Goal: Task Accomplishment & Management: Manage account settings

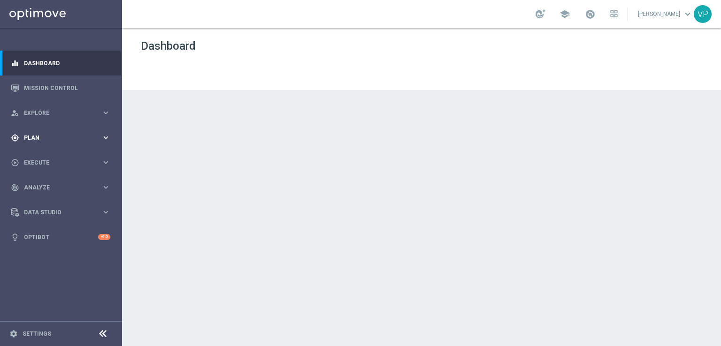
click at [103, 136] on icon "keyboard_arrow_right" at bounding box center [105, 137] width 9 height 9
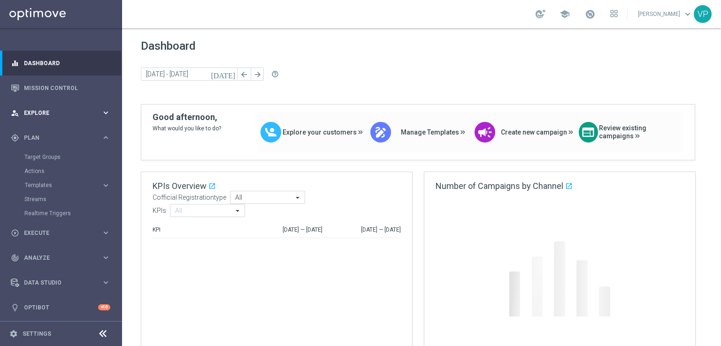
click at [101, 111] on icon "keyboard_arrow_right" at bounding box center [105, 112] width 9 height 9
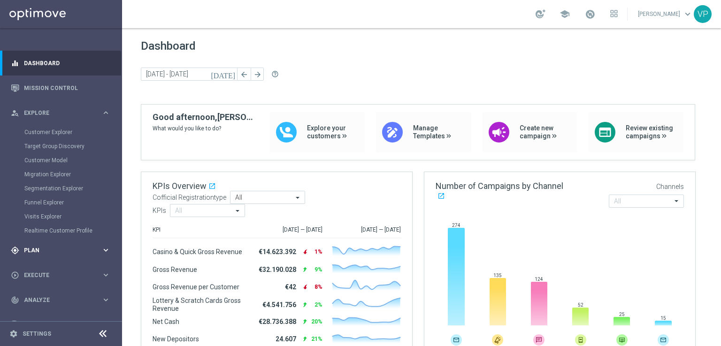
click at [102, 248] on icon "keyboard_arrow_right" at bounding box center [105, 250] width 9 height 9
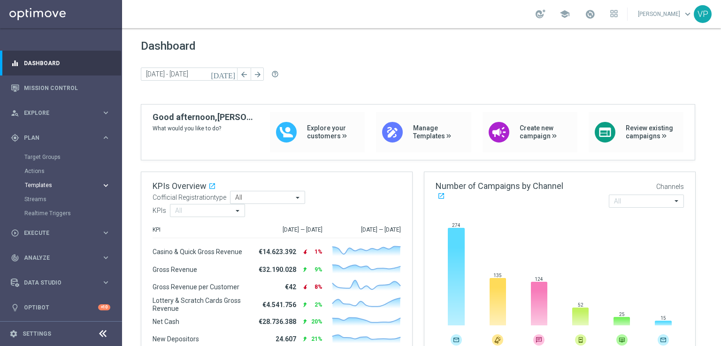
click at [45, 182] on button "Templates keyboard_arrow_right" at bounding box center [67, 186] width 86 height 8
click at [45, 198] on link "Optimail" at bounding box center [63, 200] width 68 height 8
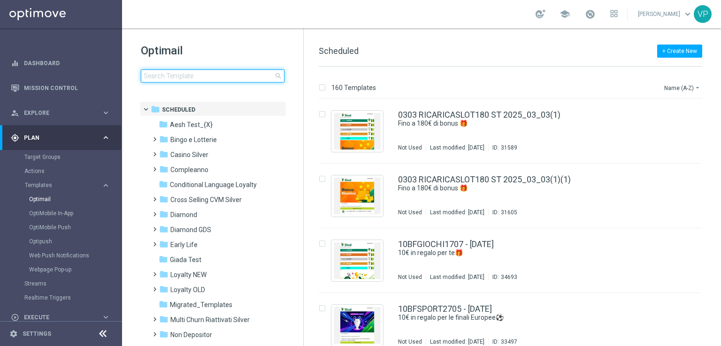
click at [235, 77] on input at bounding box center [213, 75] width 144 height 13
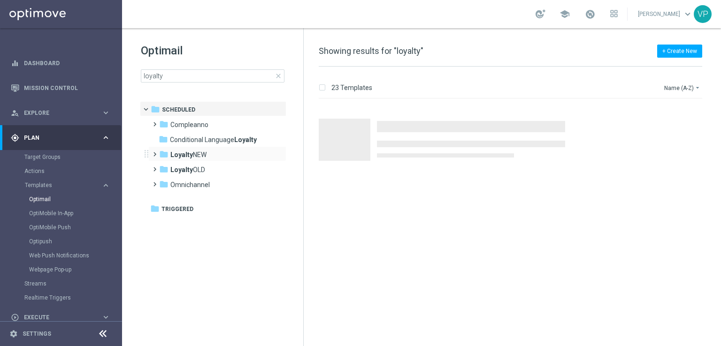
click at [152, 152] on span at bounding box center [153, 150] width 4 height 4
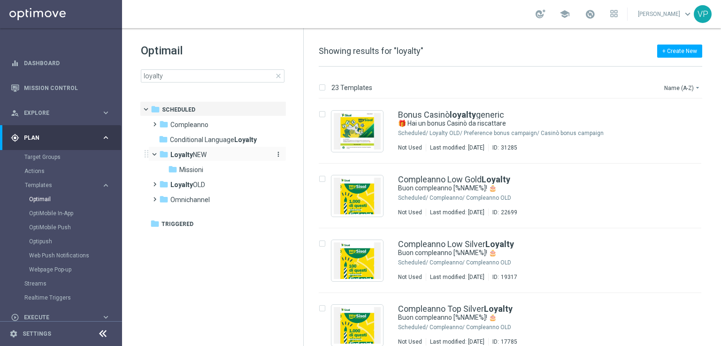
click at [202, 152] on span "Loyalty NEW" at bounding box center [188, 155] width 36 height 8
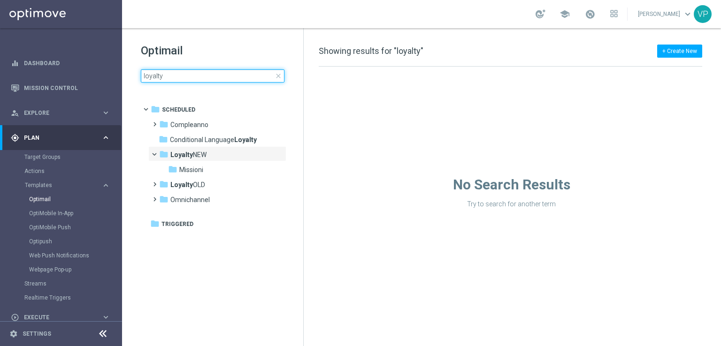
click at [191, 77] on input "loyalty" at bounding box center [213, 75] width 144 height 13
type input "l"
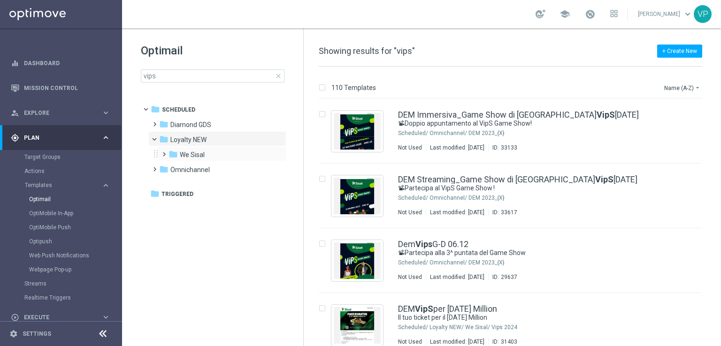
click at [159, 152] on div "folder We Sisal more_vert" at bounding box center [222, 153] width 129 height 15
click at [160, 152] on span at bounding box center [162, 150] width 4 height 4
click at [212, 186] on span "VipS 2025" at bounding box center [203, 185] width 29 height 8
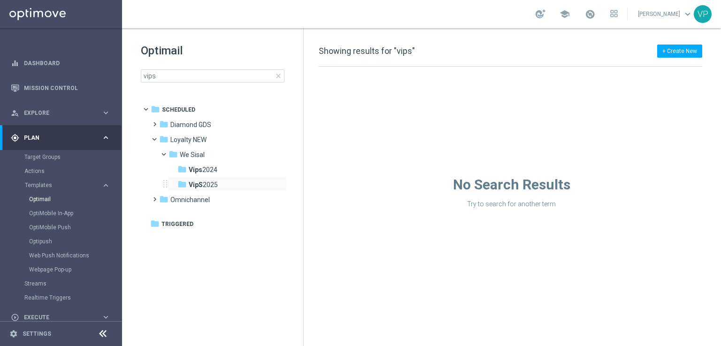
click at [167, 184] on div "folder VipS 2025 more_vert" at bounding box center [226, 183] width 119 height 15
click at [199, 182] on b "VipS" at bounding box center [196, 185] width 14 height 8
click at [194, 170] on b "Vips" at bounding box center [196, 170] width 14 height 8
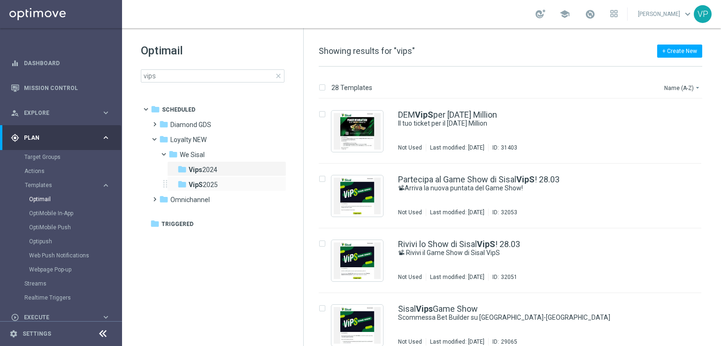
click at [196, 178] on div "folder VipS 2025 more_vert" at bounding box center [226, 183] width 119 height 15
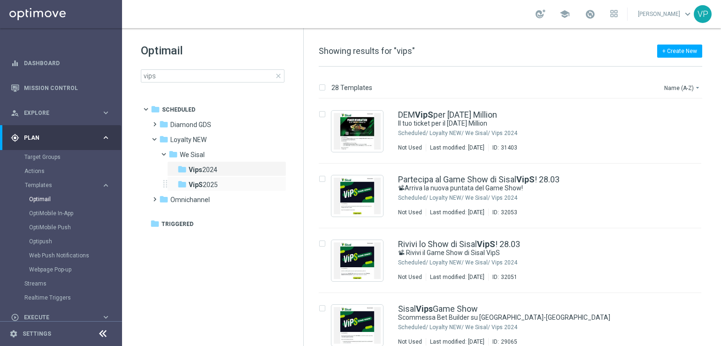
click at [196, 178] on div "folder VipS 2025 more_vert" at bounding box center [226, 183] width 119 height 15
click at [197, 184] on b "VipS" at bounding box center [196, 185] width 14 height 8
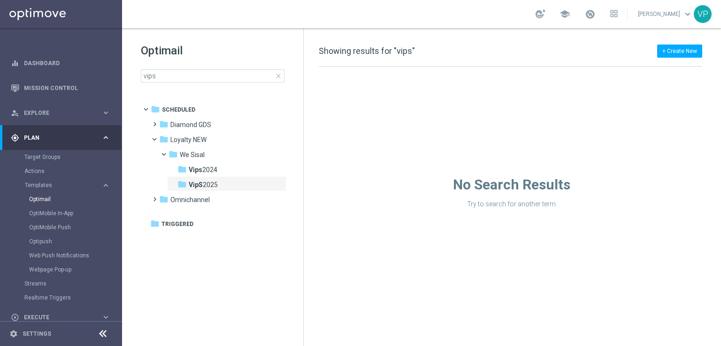
click at [197, 184] on b "VipS" at bounding box center [196, 185] width 14 height 8
click at [220, 236] on tree-viewport "folder Scheduled more_vert folder Diamond GDS more_vert" at bounding box center [221, 222] width 162 height 243
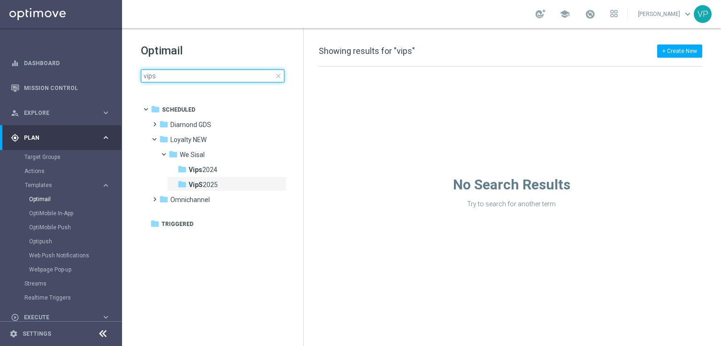
click at [195, 76] on input "vips" at bounding box center [213, 75] width 144 height 13
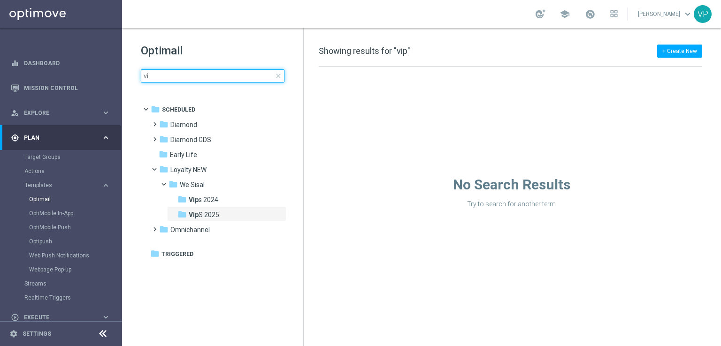
type input "v"
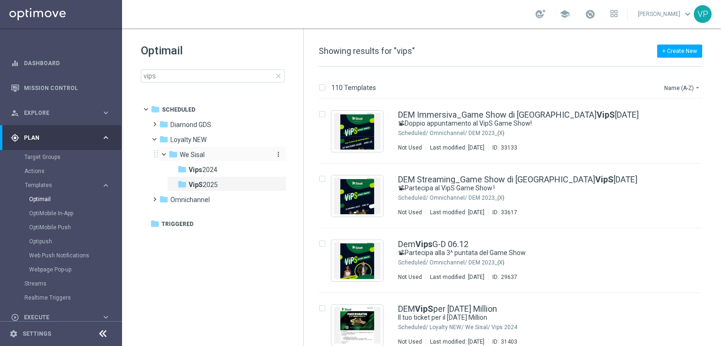
click at [169, 155] on icon "folder" at bounding box center [172, 154] width 9 height 9
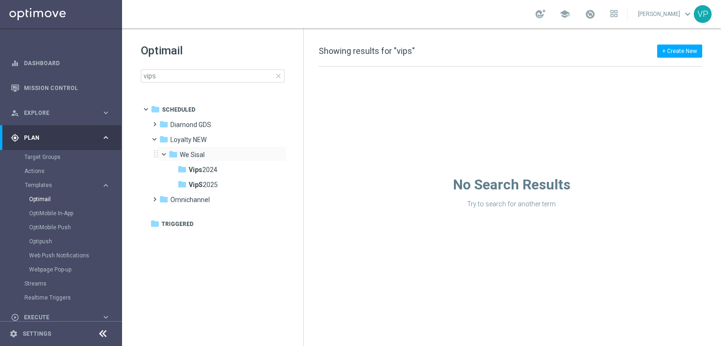
click at [166, 152] on span at bounding box center [168, 152] width 4 height 4
click at [164, 152] on span at bounding box center [162, 150] width 4 height 4
click at [205, 174] on div "folder Vips 2024" at bounding box center [223, 170] width 92 height 11
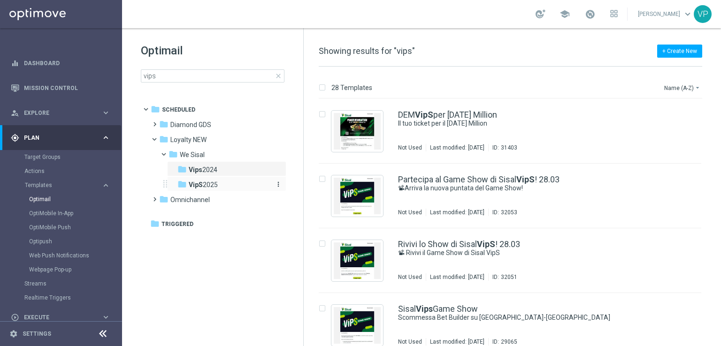
click at [205, 189] on span "VipS 2025" at bounding box center [203, 185] width 29 height 8
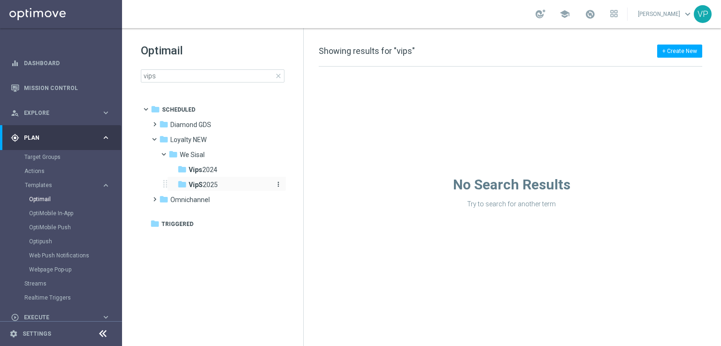
click at [204, 186] on span "VipS 2025" at bounding box center [203, 185] width 29 height 8
click at [167, 183] on div "folder VipS 2025 more_vert" at bounding box center [226, 183] width 119 height 15
click at [199, 182] on b "VipS" at bounding box center [196, 185] width 14 height 8
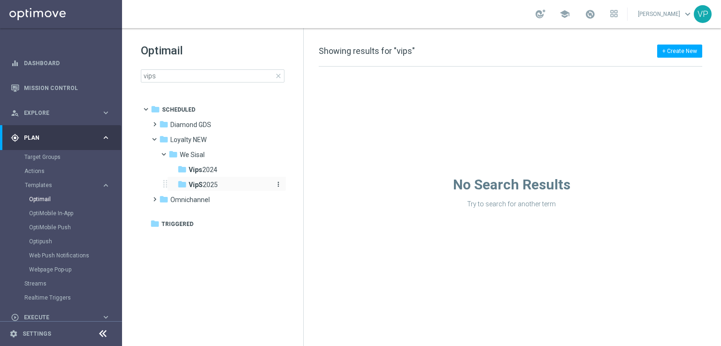
click at [281, 182] on icon "more_vert" at bounding box center [278, 185] width 8 height 8
click at [229, 256] on tree-viewport "folder Scheduled more_vert folder Diamond GDS more_vert" at bounding box center [221, 222] width 162 height 243
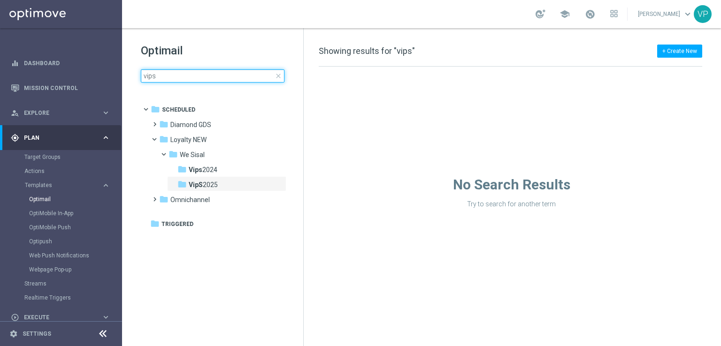
click at [232, 75] on input "vips" at bounding box center [213, 75] width 144 height 13
type input "dem"
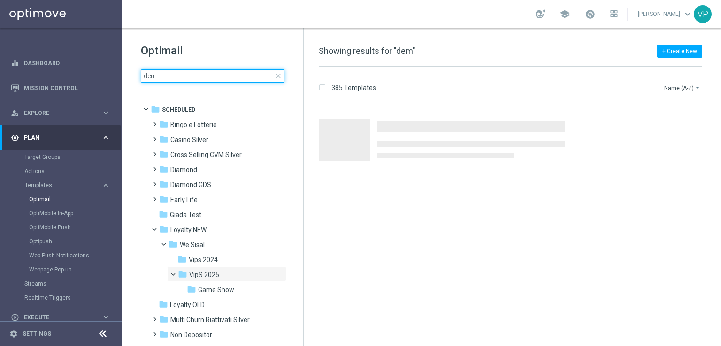
click at [232, 75] on input "dem" at bounding box center [213, 75] width 144 height 13
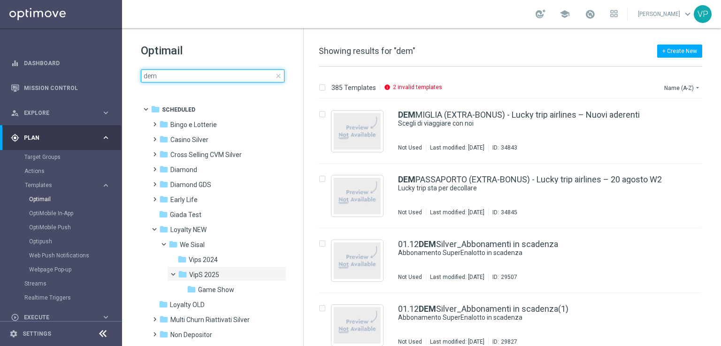
click at [232, 75] on input "dem" at bounding box center [213, 75] width 144 height 13
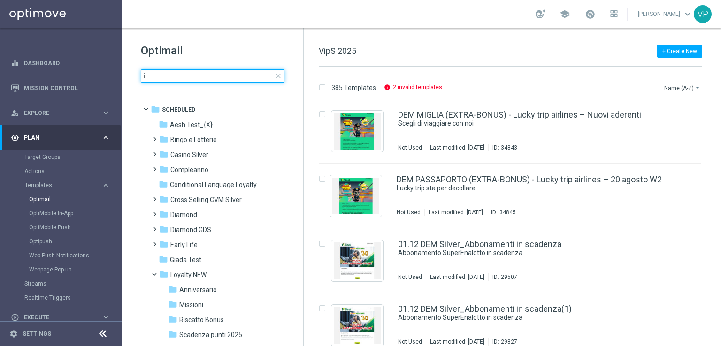
click at [232, 75] on input "i" at bounding box center [213, 75] width 144 height 13
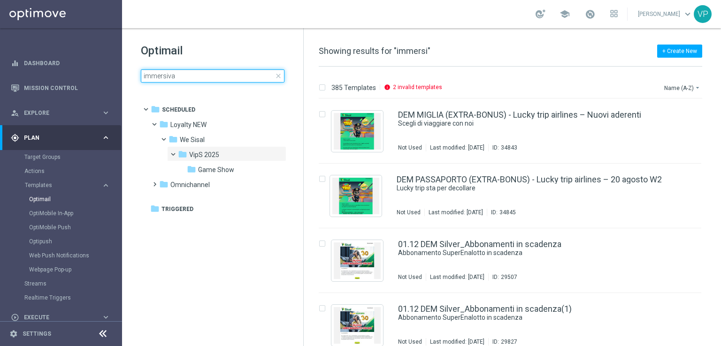
type input "immersiva"
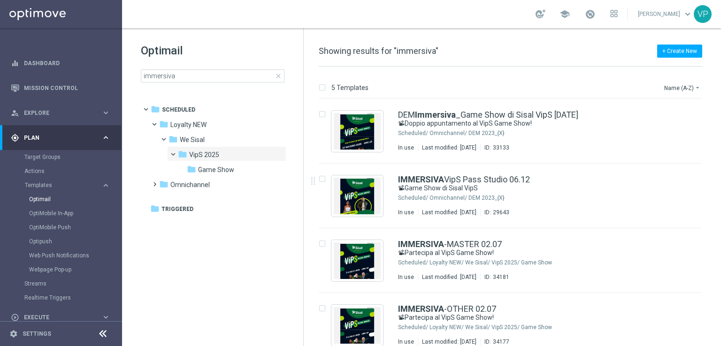
drag, startPoint x: 720, startPoint y: 192, endPoint x: 720, endPoint y: 228, distance: 35.2
click at [720, 228] on div "5 Templates Name (A-Z) arrow_drop_down Drag here to set row groups Drag here to…" at bounding box center [512, 207] width 417 height 280
click at [228, 172] on span "Game Show" at bounding box center [216, 170] width 36 height 8
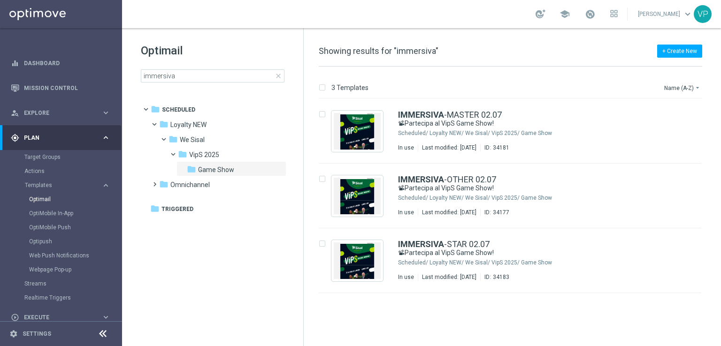
click at [280, 78] on span "close" at bounding box center [278, 76] width 8 height 8
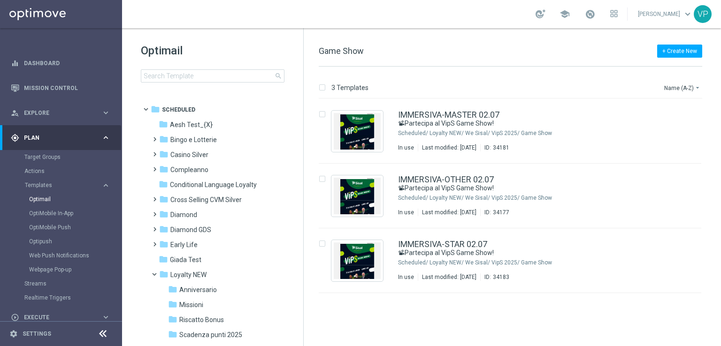
click at [278, 74] on span "search" at bounding box center [278, 76] width 8 height 8
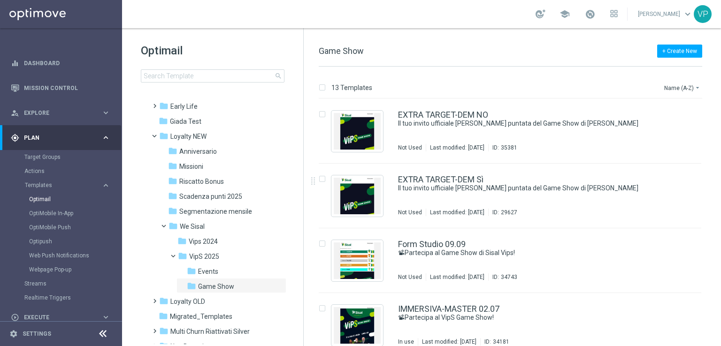
scroll to position [143, 0]
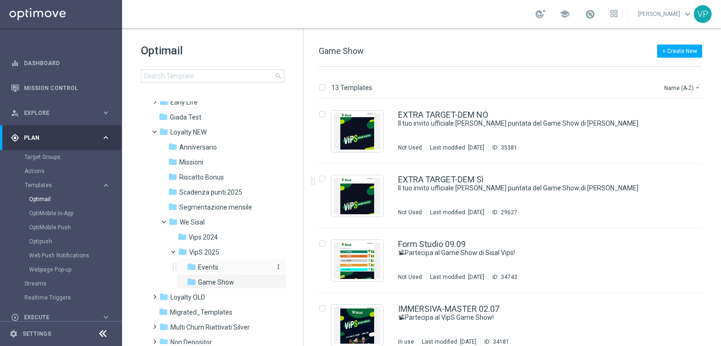
click at [199, 263] on span "Events" at bounding box center [208, 267] width 20 height 8
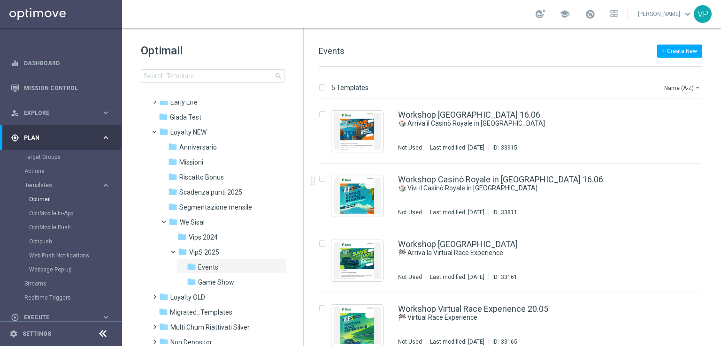
drag, startPoint x: 720, startPoint y: 164, endPoint x: 719, endPoint y: 257, distance: 92.9
click at [719, 257] on div "5 Templates Name (A-Z) arrow_drop_down Drag here to set row groups Drag here to…" at bounding box center [512, 207] width 417 height 280
drag, startPoint x: 719, startPoint y: 257, endPoint x: 719, endPoint y: 342, distance: 84.9
click at [719, 342] on div "5 Templates Name (A-Z) arrow_drop_down Drag here to set row groups Drag here to…" at bounding box center [512, 207] width 417 height 280
drag, startPoint x: 719, startPoint y: 342, endPoint x: 719, endPoint y: 330, distance: 12.2
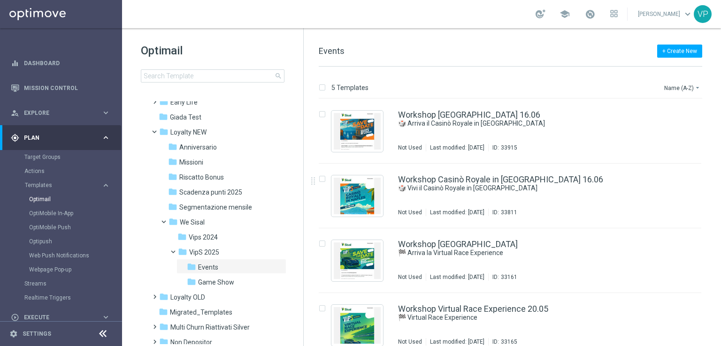
click at [719, 330] on div "5 Templates Name (A-Z) arrow_drop_down Drag here to set row groups Drag here to…" at bounding box center [512, 207] width 417 height 280
drag, startPoint x: 719, startPoint y: 330, endPoint x: 155, endPoint y: 222, distance: 573.6
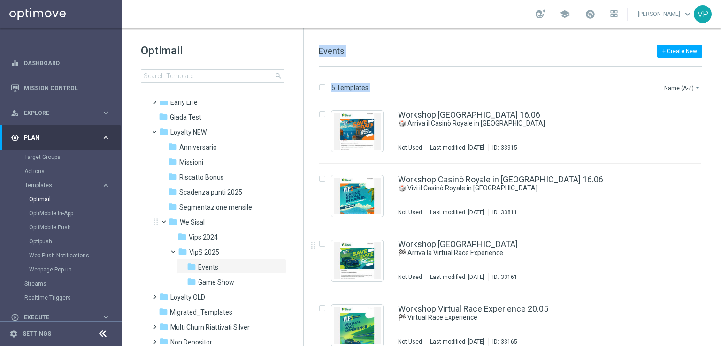
click at [155, 222] on div "Optimail search folder 1 Folder folder Scheduled more_vert folder Aesh Test_{X}…" at bounding box center [421, 187] width 599 height 318
click at [231, 281] on span "Game Show" at bounding box center [216, 282] width 36 height 8
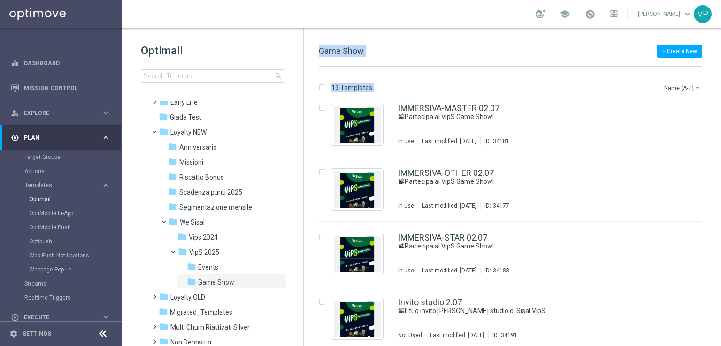
scroll to position [202, 0]
click at [57, 162] on div "Target Groups" at bounding box center [72, 157] width 97 height 14
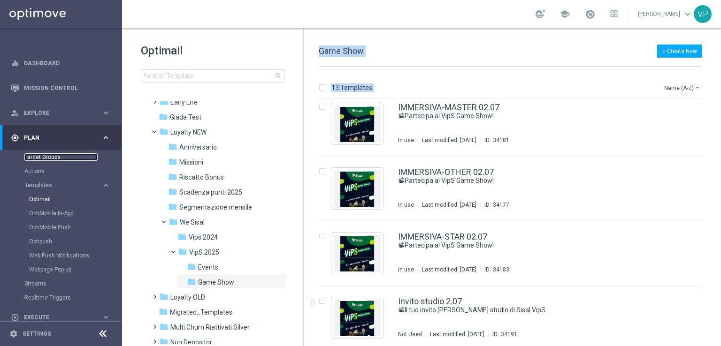
click at [58, 156] on link "Target Groups" at bounding box center [60, 157] width 73 height 8
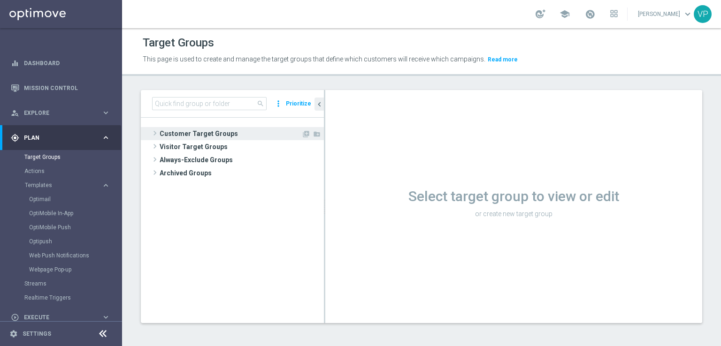
click at [205, 138] on span "Customer Target Groups" at bounding box center [231, 133] width 142 height 13
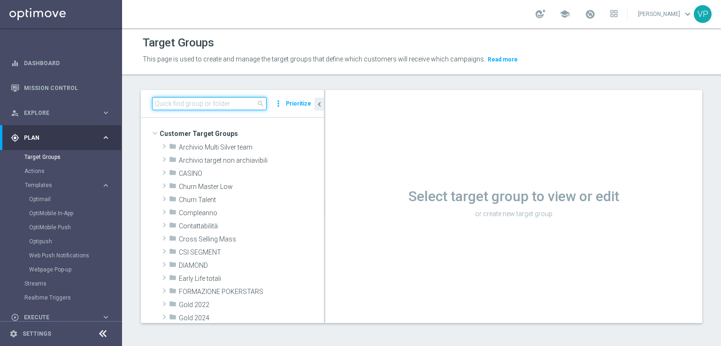
click at [236, 102] on input at bounding box center [209, 103] width 114 height 13
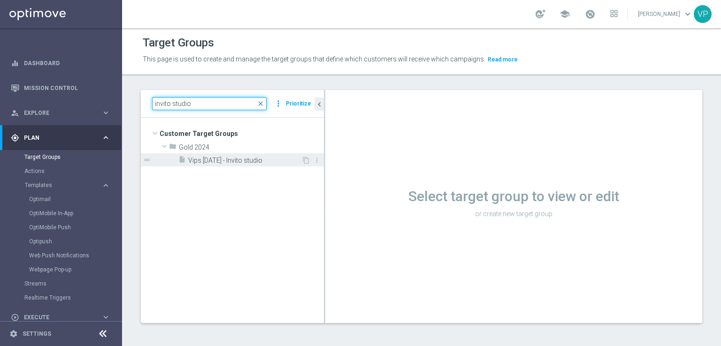
type input "invito studio"
click at [226, 165] on div "insert_drive_file Vips [DATE] - Invito studio" at bounding box center [239, 159] width 123 height 13
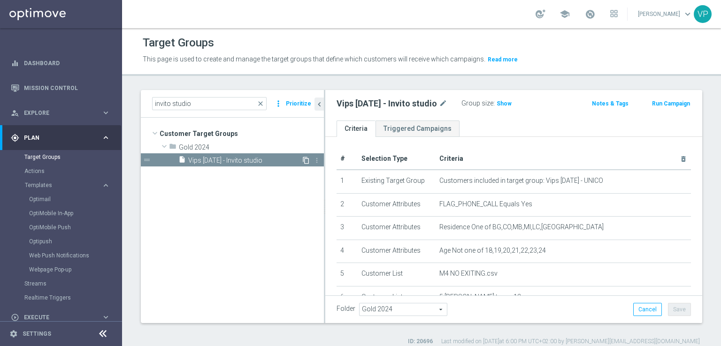
click at [304, 158] on icon "content_copy" at bounding box center [306, 161] width 8 height 8
click at [454, 104] on div "Copy of Vips [DATE] - Invito studio mode_edit" at bounding box center [399, 103] width 127 height 11
click at [456, 102] on icon "mode_edit" at bounding box center [459, 103] width 8 height 11
click at [458, 109] on input "Copy of Vips [DATE] - Invito studio" at bounding box center [399, 104] width 127 height 13
drag, startPoint x: 347, startPoint y: 100, endPoint x: 278, endPoint y: 100, distance: 69.0
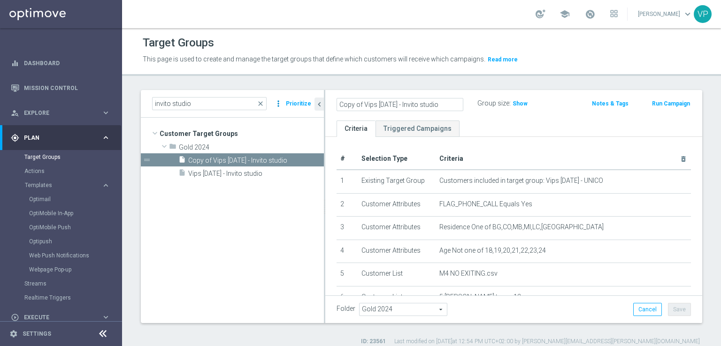
click at [278, 100] on as-split "invito studio close more_vert Prioritize Customer Target Groups library_add cre…" at bounding box center [421, 206] width 561 height 233
type input "i"
type input "invito in studio settembre VIPS"
click at [671, 310] on button "Save" at bounding box center [679, 309] width 23 height 13
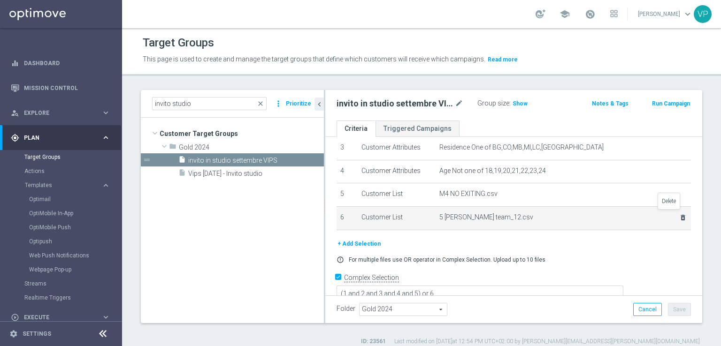
click at [679, 214] on icon "delete_forever" at bounding box center [683, 218] width 8 height 8
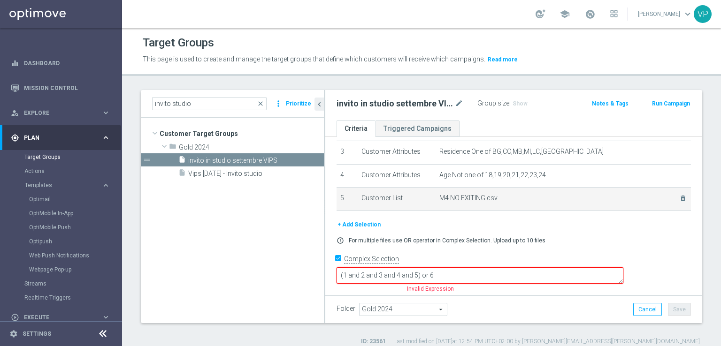
scroll to position [58, 0]
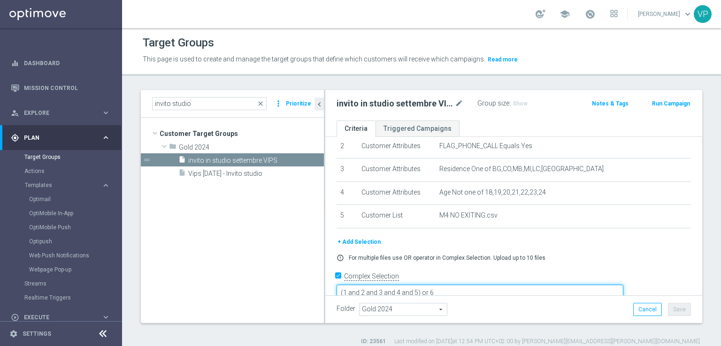
click at [519, 285] on textarea "(1 and 2 and 3 and 4 and 5) or 6" at bounding box center [479, 293] width 287 height 16
type textarea "(1 and 2 and 3 and 4 and 5)"
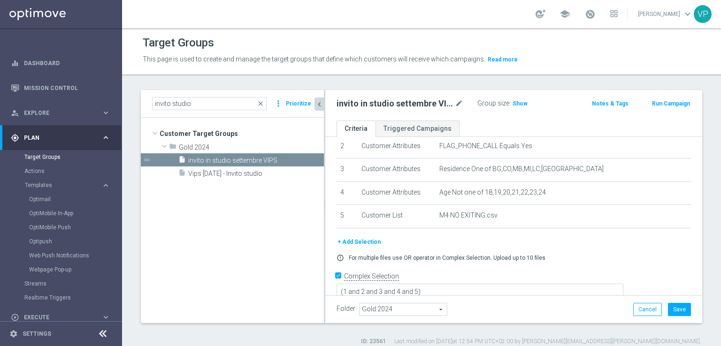
click at [319, 106] on icon "chevron_left" at bounding box center [319, 104] width 9 height 9
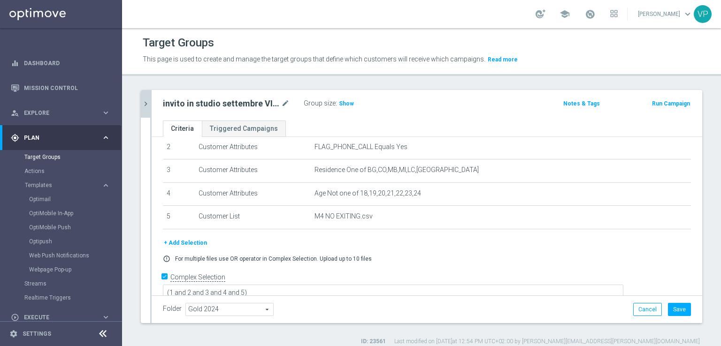
scroll to position [0, 0]
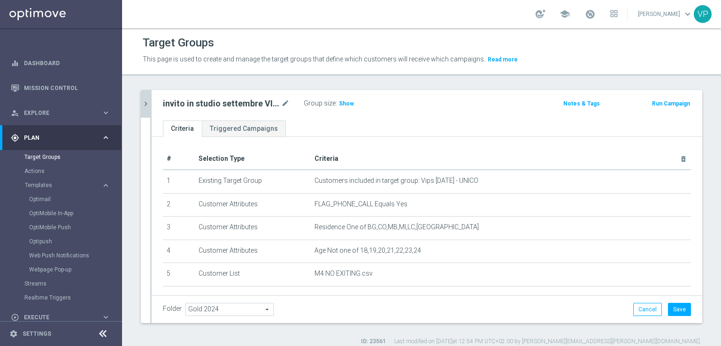
click at [148, 104] on icon "chevron_right" at bounding box center [145, 103] width 9 height 9
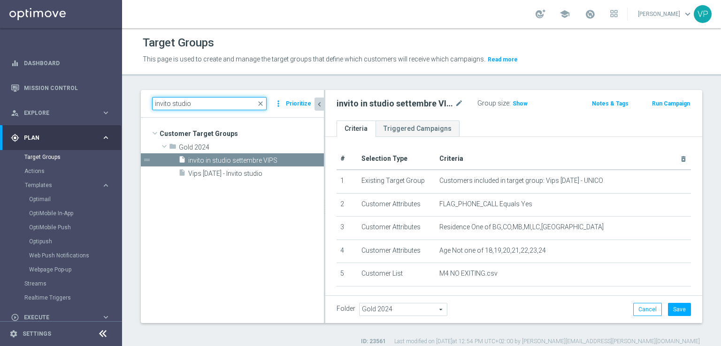
click at [202, 101] on input "invito studio" at bounding box center [209, 103] width 114 height 13
click at [174, 105] on input "invito studio" at bounding box center [209, 103] width 114 height 13
drag, startPoint x: 171, startPoint y: 105, endPoint x: 95, endPoint y: 91, distance: 77.2
click at [95, 91] on main "equalizer Dashboard Mission Control" at bounding box center [360, 173] width 721 height 346
type input "studio"
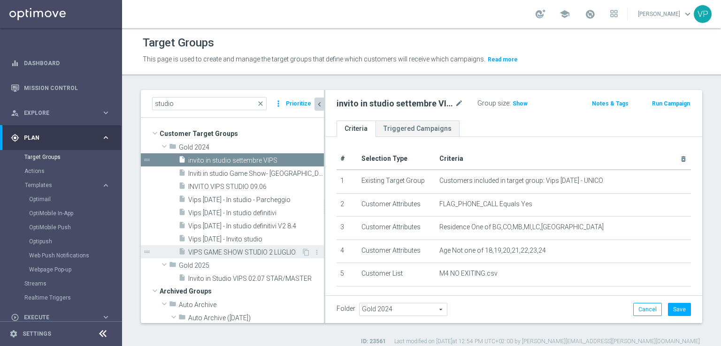
click at [261, 249] on span "VIPS GAME SHOW STUDIO 2 LUGLIO" at bounding box center [244, 253] width 113 height 8
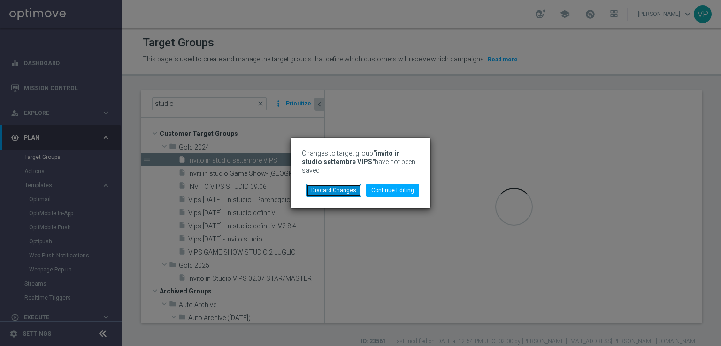
click at [354, 186] on button "Discard Changes" at bounding box center [333, 190] width 55 height 13
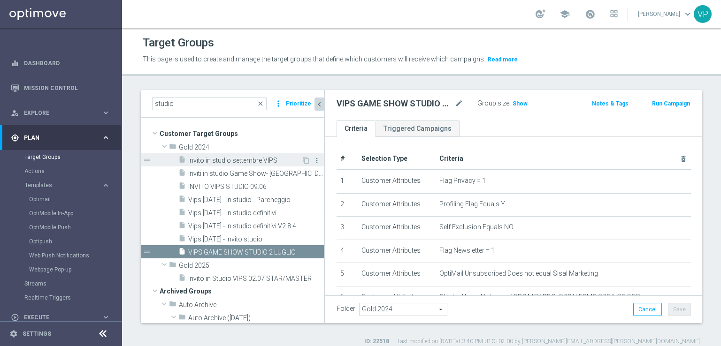
click at [313, 162] on icon "more_vert" at bounding box center [317, 161] width 8 height 8
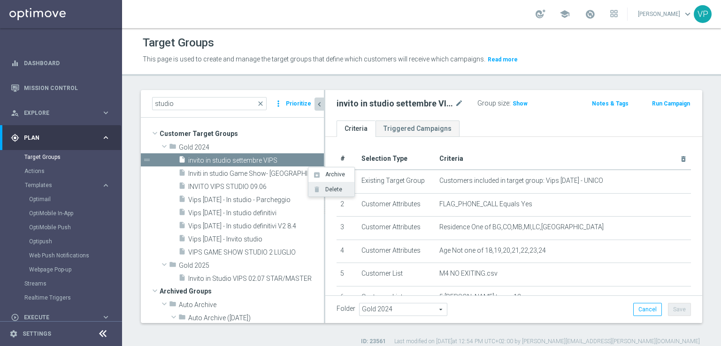
click at [328, 189] on span "Delete" at bounding box center [332, 189] width 20 height 7
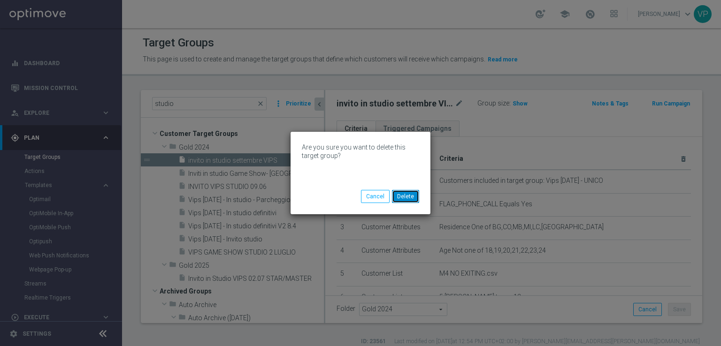
click at [401, 198] on button "Delete" at bounding box center [405, 196] width 27 height 13
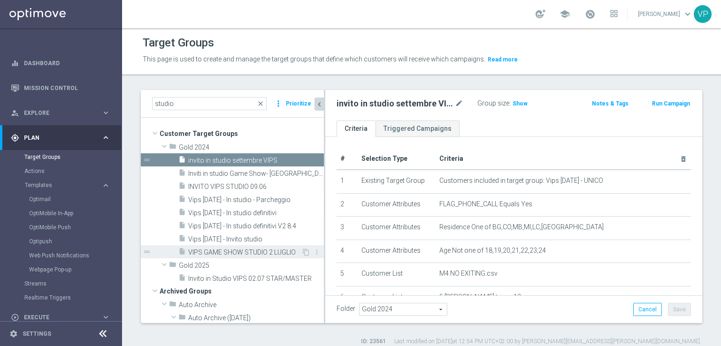
click at [256, 250] on span "VIPS GAME SHOW STUDIO 2 LUGLIO" at bounding box center [244, 253] width 113 height 8
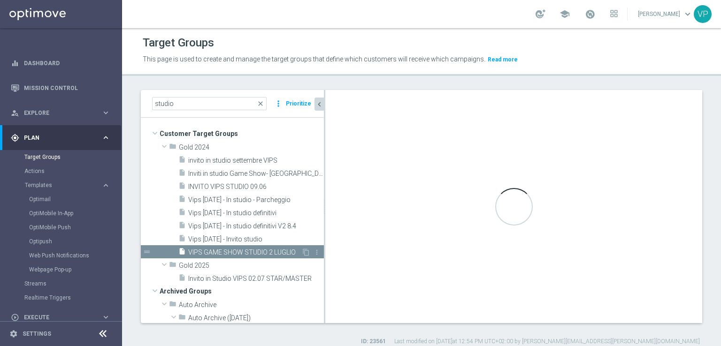
type textarea "(1 and 2 and 3 and 4 and 5 and 6 and 7 and 8 and 9 and 10)"
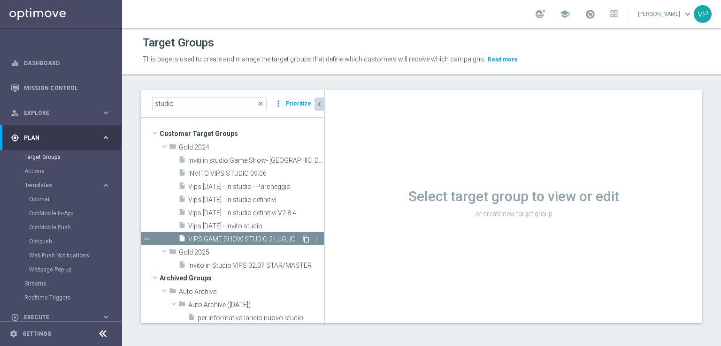
click at [302, 239] on icon "content_copy" at bounding box center [306, 240] width 8 height 8
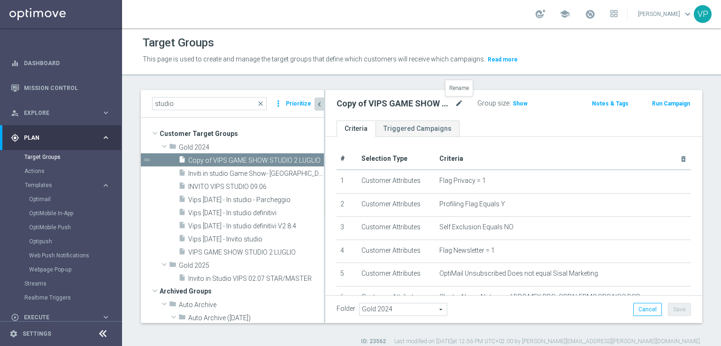
click at [458, 101] on icon "mode_edit" at bounding box center [459, 103] width 8 height 11
click at [444, 105] on input "Copy of VIPS GAME SHOW STUDIO 2 LUGLIO" at bounding box center [399, 104] width 127 height 13
drag, startPoint x: 353, startPoint y: 103, endPoint x: 303, endPoint y: 101, distance: 50.3
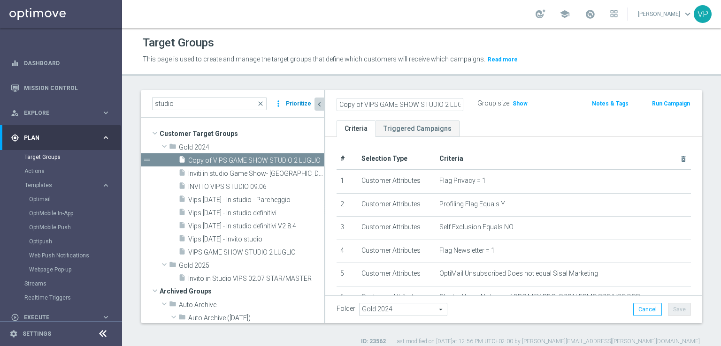
click at [303, 101] on as-split "studio close more_vert Prioritize Customer Target Groups library_add create_new…" at bounding box center [421, 206] width 561 height 233
drag, startPoint x: 444, startPoint y: 104, endPoint x: 419, endPoint y: 101, distance: 25.0
click at [419, 101] on input "VIPS GAME SHOW STUDIO 2 LUGLIO" at bounding box center [399, 104] width 127 height 13
type input "VIPS GAME SHOW STUDIO 9 SETTEMBRE"
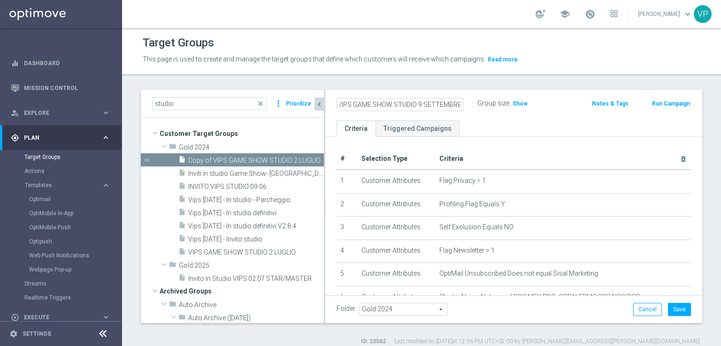
scroll to position [0, 0]
click at [668, 308] on button "Save" at bounding box center [679, 309] width 23 height 13
click at [696, 257] on div "studio close more_vert Prioritize Customer Target Groups library_add create_new…" at bounding box center [421, 218] width 599 height 256
click at [695, 258] on div "studio close more_vert Prioritize Customer Target Groups library_add create_new…" at bounding box center [421, 218] width 599 height 256
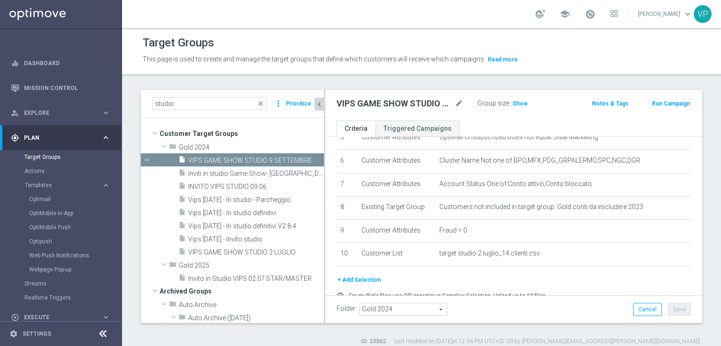
scroll to position [138, 0]
drag, startPoint x: 696, startPoint y: 241, endPoint x: 694, endPoint y: 205, distance: 35.3
click at [694, 205] on div "studio close more_vert Prioritize Customer Target Groups library_add create_new…" at bounding box center [421, 218] width 599 height 256
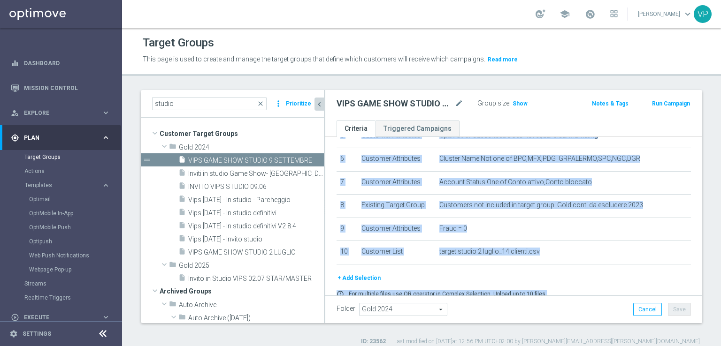
scroll to position [0, 0]
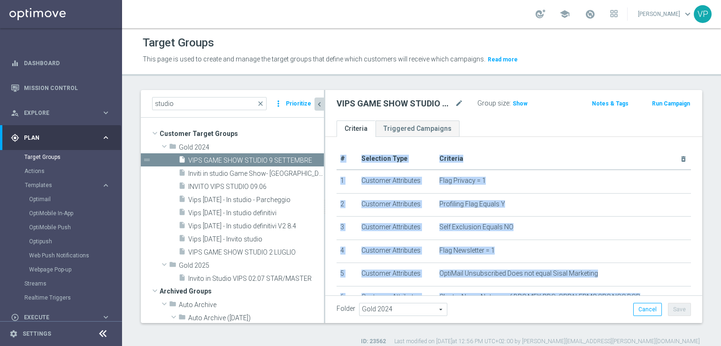
click at [700, 211] on div "studio close more_vert Prioritize Customer Target Groups library_add create_new…" at bounding box center [421, 218] width 599 height 256
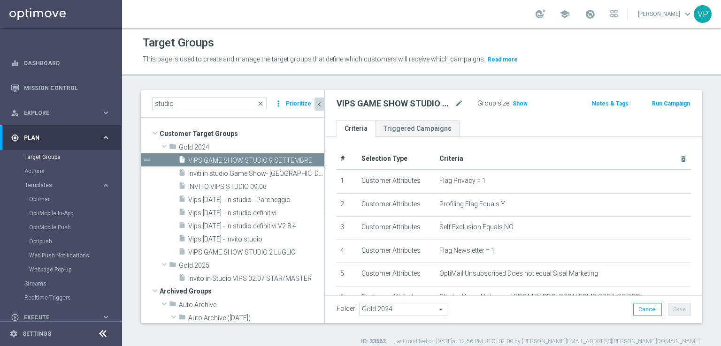
click at [319, 109] on button "chevron_left" at bounding box center [318, 104] width 9 height 13
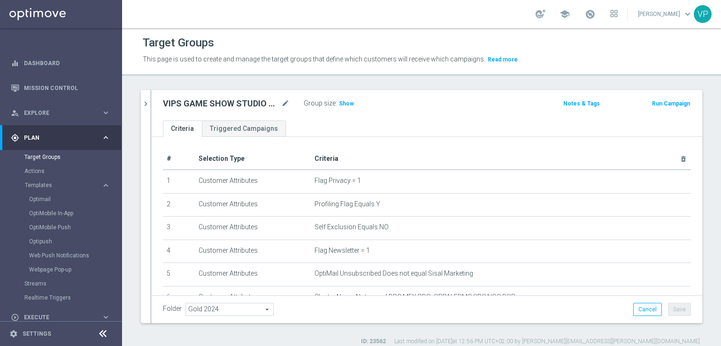
scroll to position [171, 0]
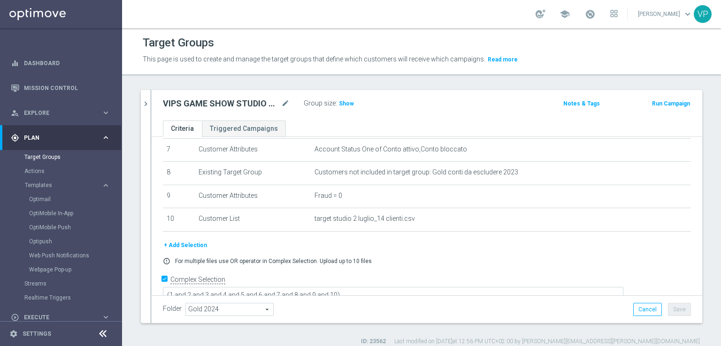
click at [193, 242] on button "+ Add Selection" at bounding box center [185, 245] width 45 height 10
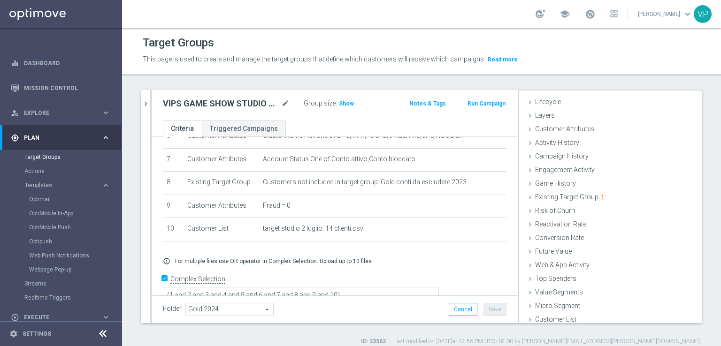
scroll to position [21, 0]
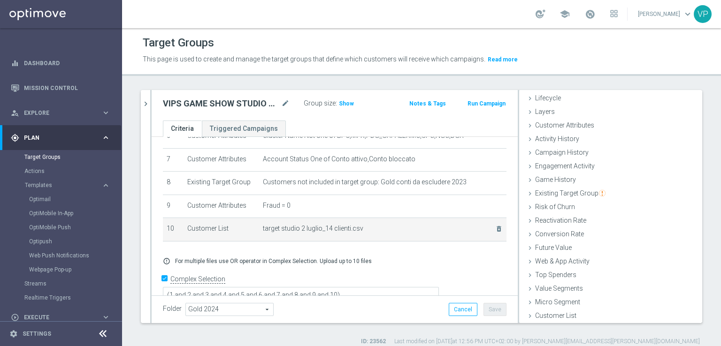
click at [467, 228] on span "target studio 2 luglio_14 clienti.csv" at bounding box center [373, 229] width 221 height 8
click at [483, 226] on div "delete_forever" at bounding box center [492, 229] width 19 height 8
click at [495, 226] on icon "delete_forever" at bounding box center [499, 229] width 8 height 8
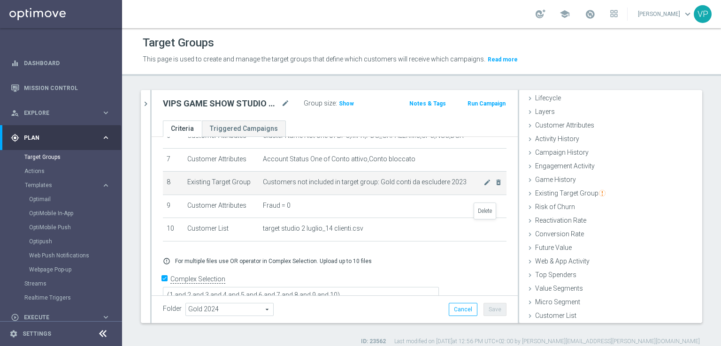
scroll to position [125, 0]
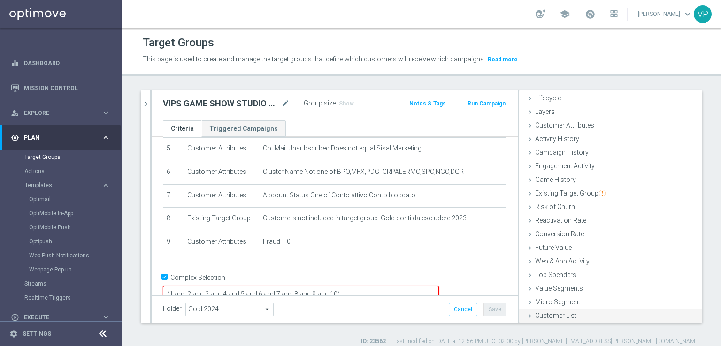
click at [526, 314] on icon at bounding box center [530, 316] width 8 height 8
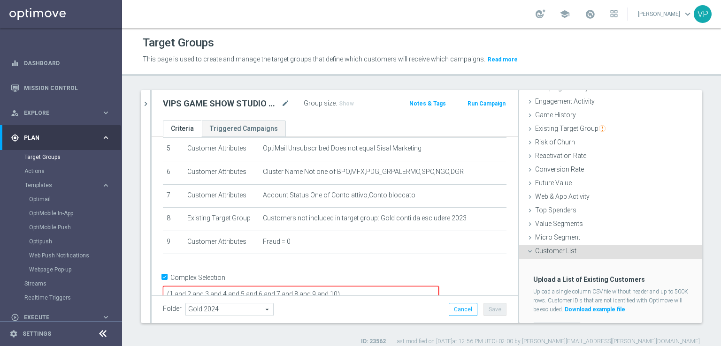
scroll to position [106, 0]
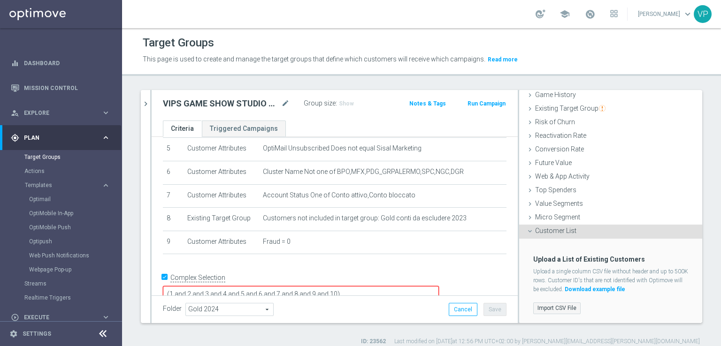
click at [563, 309] on label "Import CSV File" at bounding box center [556, 309] width 47 height 12
click at [0, 0] on input "Import CSV File" at bounding box center [0, 0] width 0 height 0
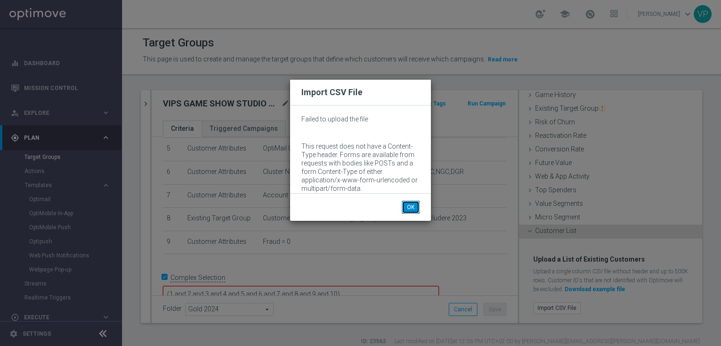
click at [415, 205] on button "OK" at bounding box center [411, 207] width 18 height 13
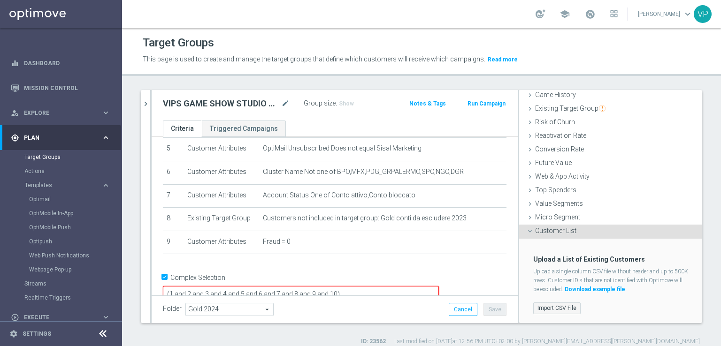
click at [554, 311] on label "Import CSV File" at bounding box center [556, 309] width 47 height 12
click at [0, 0] on input "Import CSV File" at bounding box center [0, 0] width 0 height 0
click at [561, 309] on label "Import CSV File" at bounding box center [556, 309] width 47 height 12
click at [0, 0] on input "Import CSV File" at bounding box center [0, 0] width 0 height 0
click at [463, 266] on div "+ Add Selection" at bounding box center [334, 267] width 357 height 8
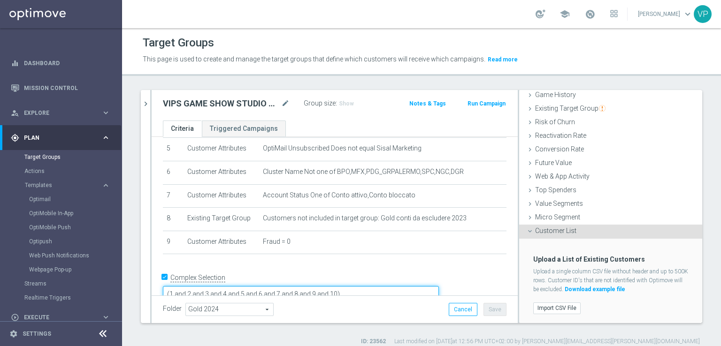
click at [433, 286] on textarea "(1 and 2 and 3 and 4 and 5 and 6 and 7 and 8 and 9 and 10)" at bounding box center [301, 294] width 276 height 16
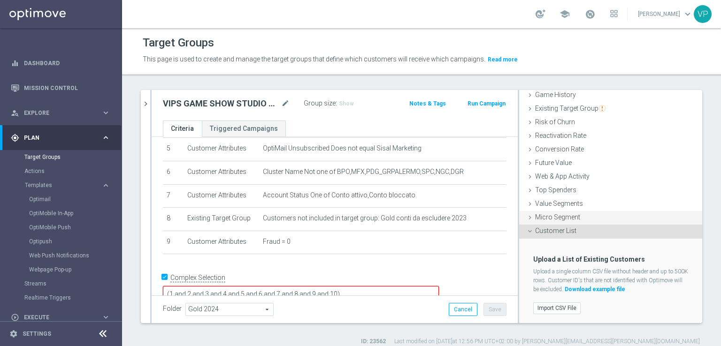
click at [552, 222] on div "Micro Segment done" at bounding box center [610, 218] width 183 height 14
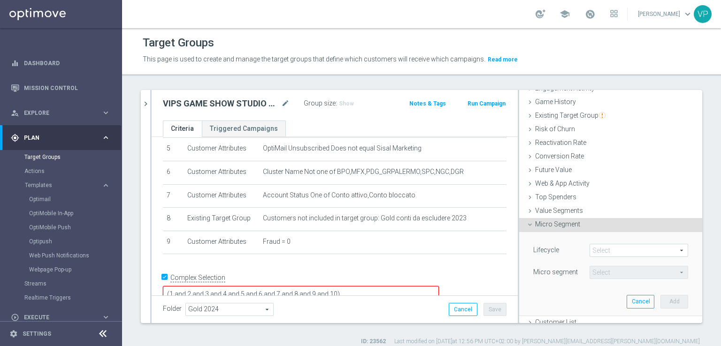
scroll to position [105, 0]
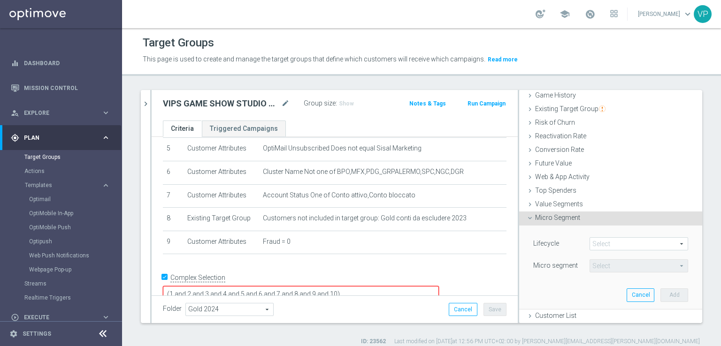
click at [526, 219] on icon at bounding box center [530, 218] width 8 height 8
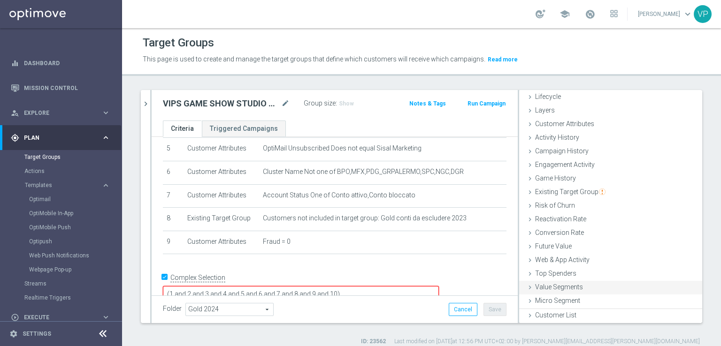
scroll to position [21, 0]
click at [526, 318] on icon at bounding box center [530, 316] width 8 height 8
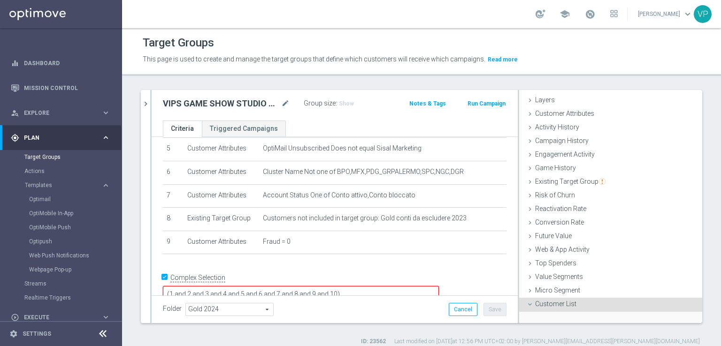
scroll to position [106, 0]
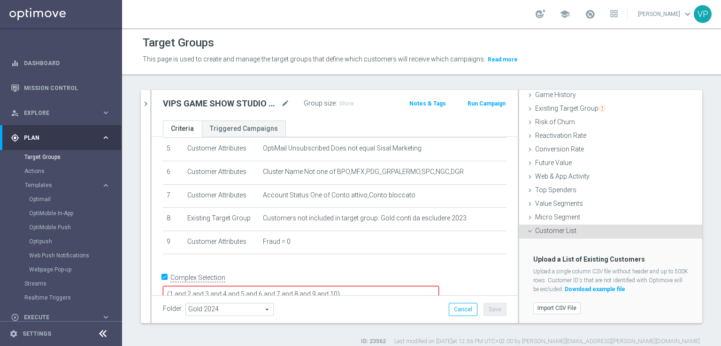
click at [548, 314] on div "Import CSV File" at bounding box center [610, 308] width 169 height 15
click at [544, 308] on label "Import CSV File" at bounding box center [556, 309] width 47 height 12
click at [0, 0] on input "Import CSV File" at bounding box center [0, 0] width 0 height 0
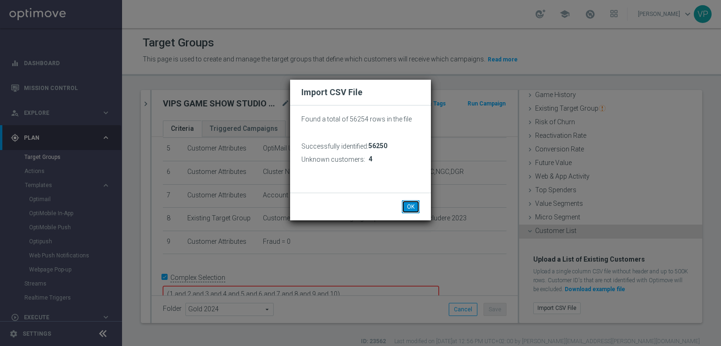
click at [408, 201] on button "OK" at bounding box center [411, 206] width 18 height 13
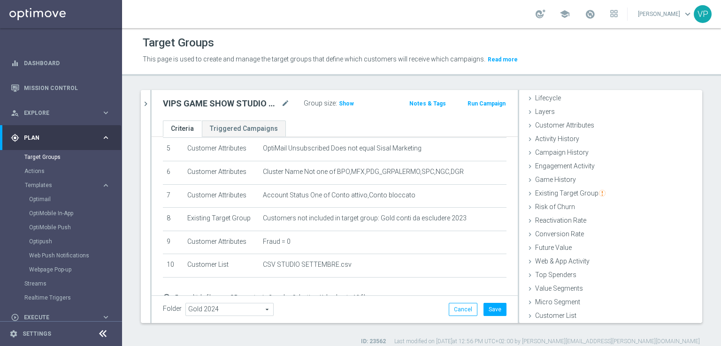
scroll to position [0, 0]
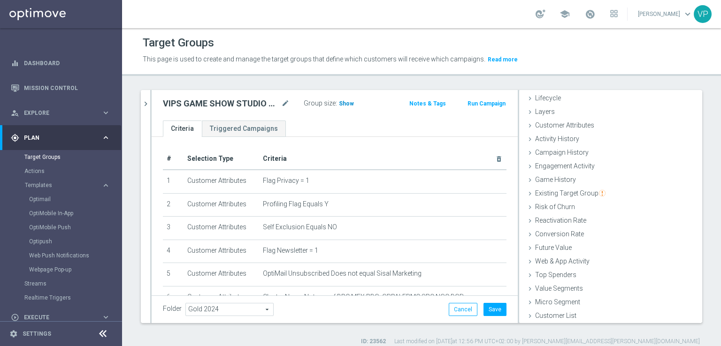
click at [341, 106] on span "Show" at bounding box center [346, 103] width 15 height 7
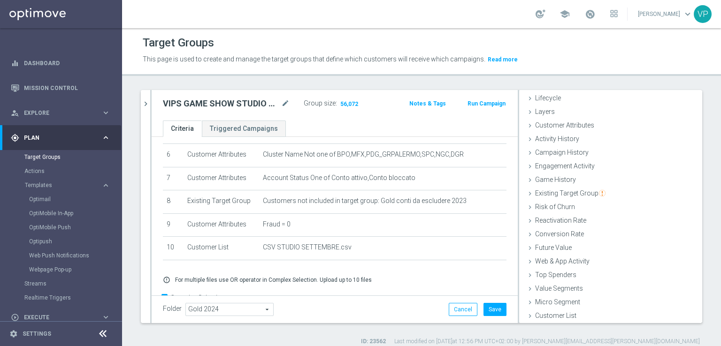
scroll to position [161, 0]
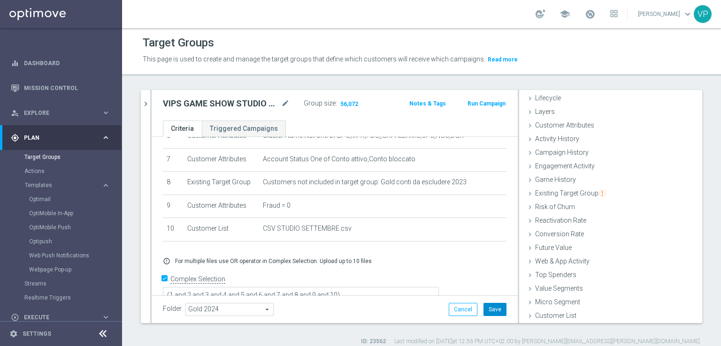
click at [489, 315] on button "Save" at bounding box center [494, 309] width 23 height 13
click at [143, 102] on icon "chevron_right" at bounding box center [145, 103] width 9 height 9
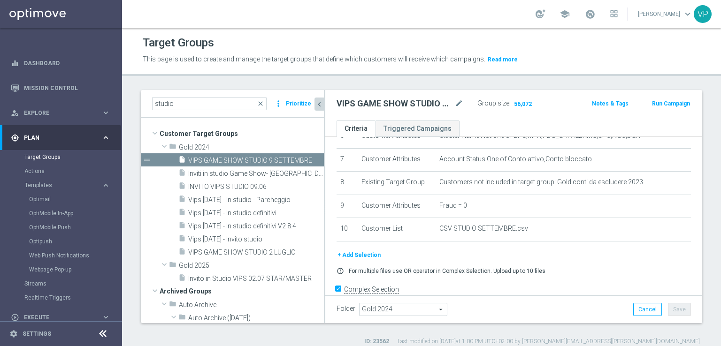
scroll to position [9, 0]
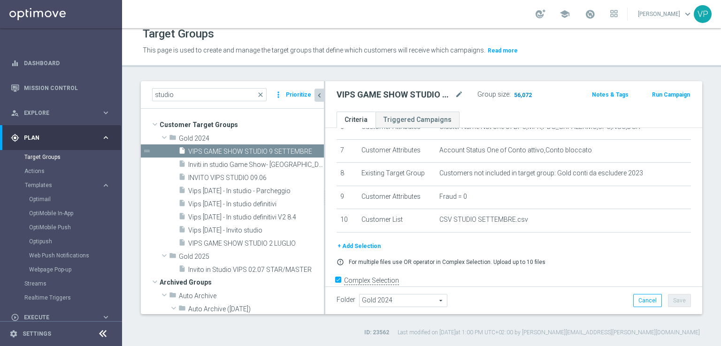
click at [518, 93] on span "56,072" at bounding box center [523, 95] width 20 height 9
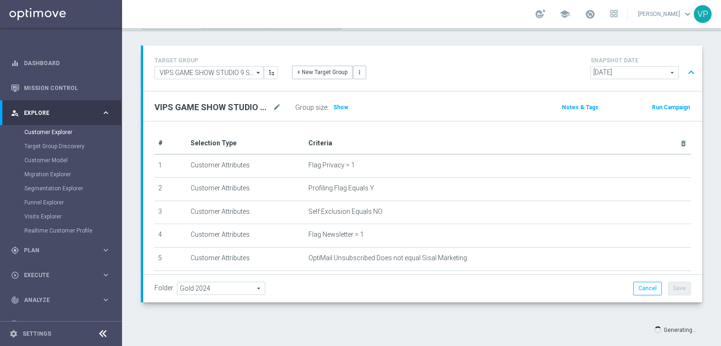
scroll to position [62, 0]
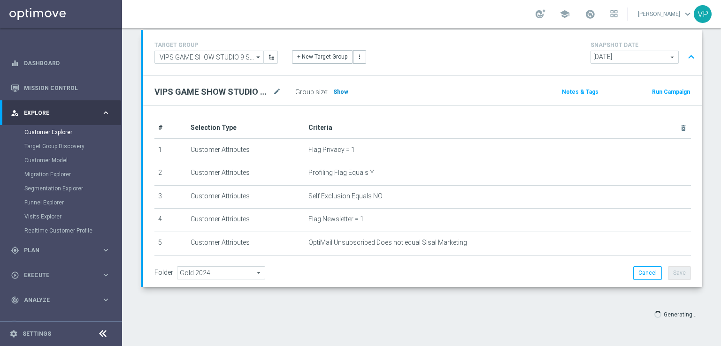
click at [346, 92] on h3 "Show" at bounding box center [340, 92] width 17 height 10
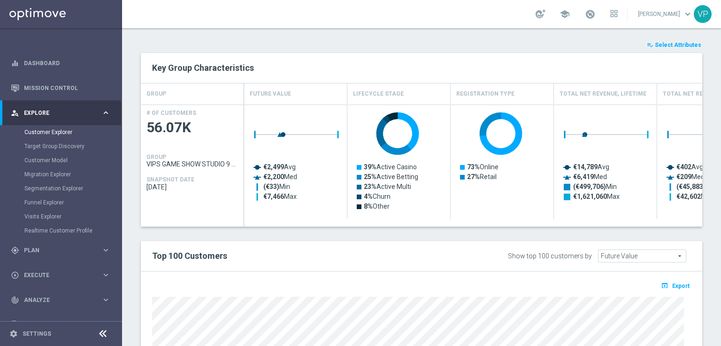
scroll to position [317, 0]
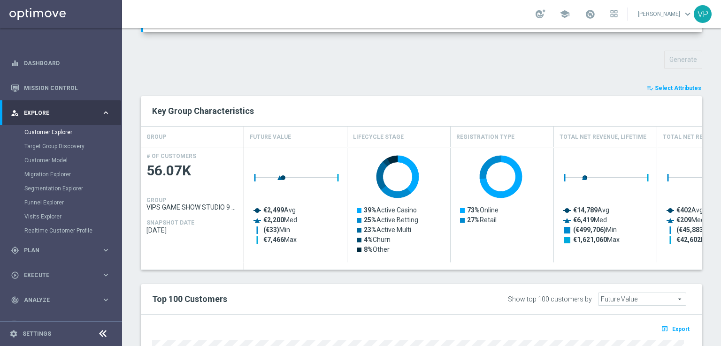
click at [666, 89] on span "Select Attributes" at bounding box center [677, 88] width 46 height 7
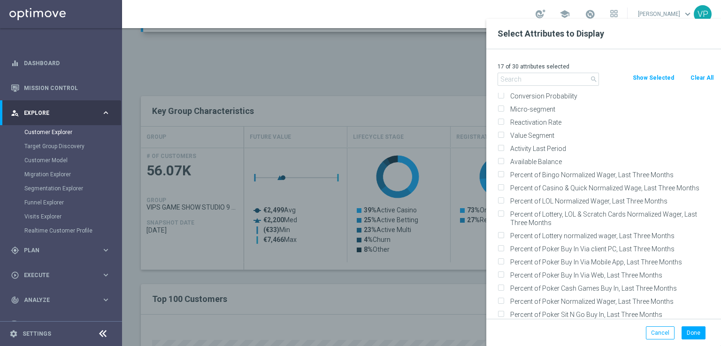
scroll to position [0, 0]
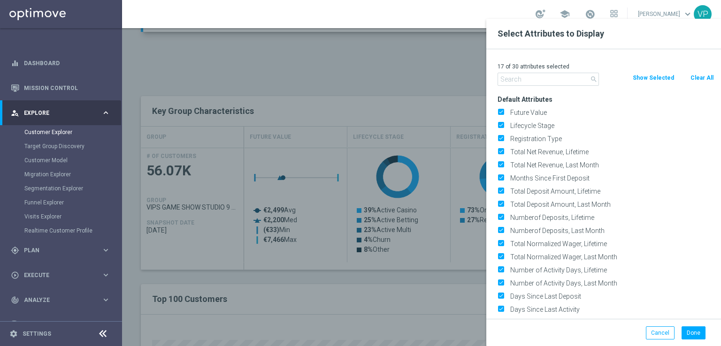
click at [700, 76] on button "Clear All" at bounding box center [701, 78] width 25 height 10
checkbox input "false"
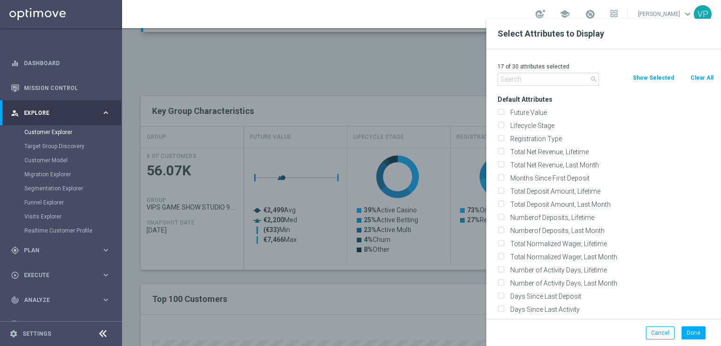
checkbox input "false"
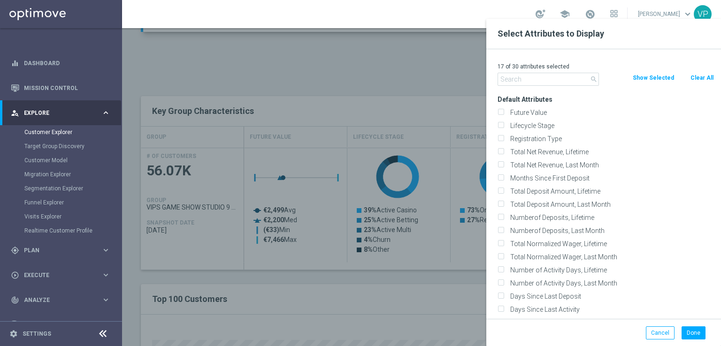
checkbox input "false"
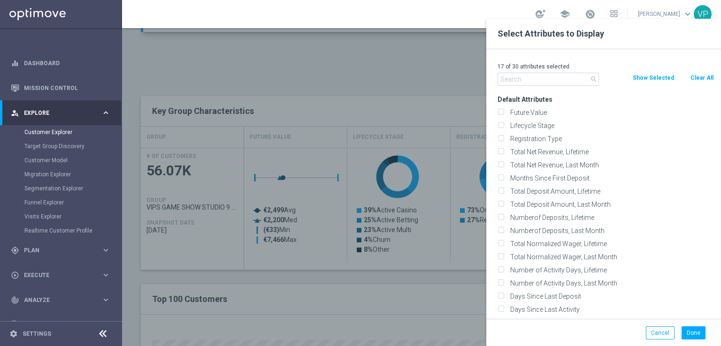
checkbox input "false"
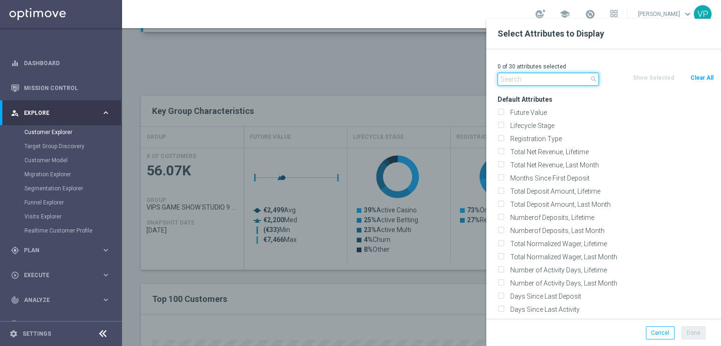
click at [572, 78] on input "text" at bounding box center [547, 79] width 101 height 13
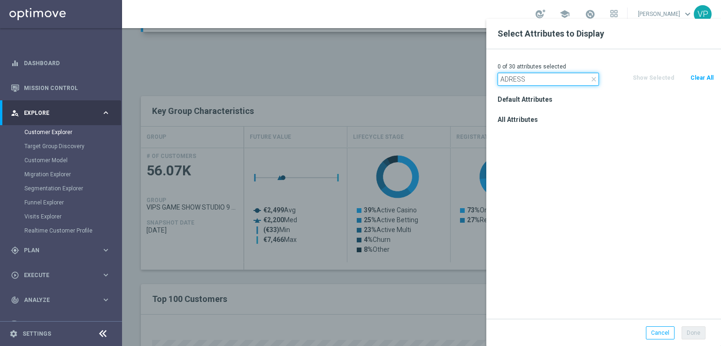
type input "ADRESS"
click at [596, 81] on icon "close" at bounding box center [594, 80] width 8 height 8
type input "off"
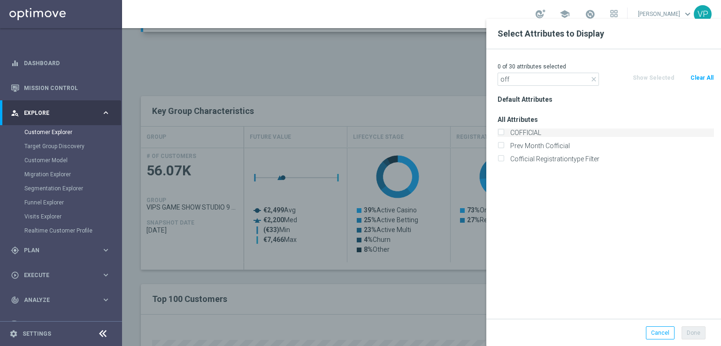
click at [529, 136] on label "COFFICIAL" at bounding box center [610, 133] width 207 height 8
click at [503, 136] on input "COFFICIAL" at bounding box center [500, 134] width 6 height 6
checkbox input "true"
click at [595, 82] on icon "close" at bounding box center [594, 80] width 8 height 8
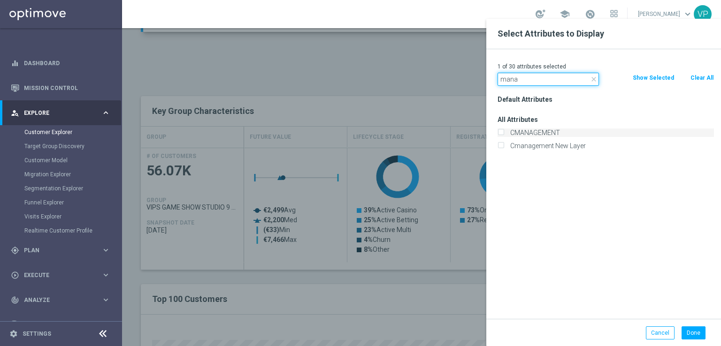
type input "mana"
click at [541, 129] on label "CMANAGEMENT" at bounding box center [610, 133] width 207 height 8
click at [503, 131] on input "CMANAGEMENT" at bounding box center [500, 134] width 6 height 6
checkbox input "true"
click at [593, 79] on icon "close" at bounding box center [594, 80] width 8 height 8
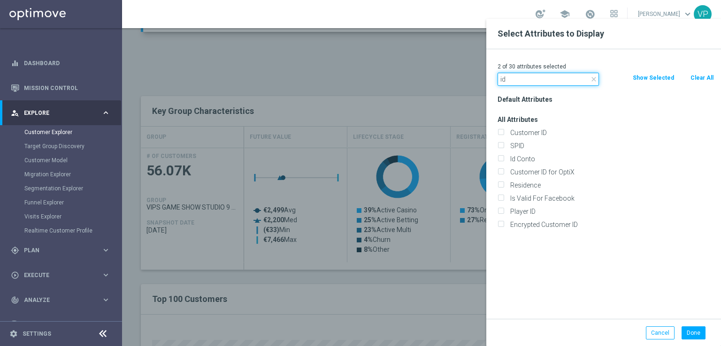
type input "id"
click at [541, 128] on div "Customer ID" at bounding box center [605, 132] width 230 height 13
click at [538, 135] on label "Customer ID" at bounding box center [610, 133] width 207 height 8
click at [503, 135] on input "Customer ID" at bounding box center [500, 134] width 6 height 6
checkbox input "true"
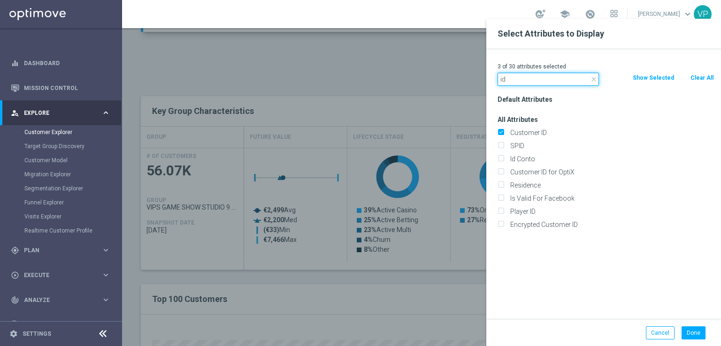
click at [593, 85] on input "id" at bounding box center [547, 79] width 101 height 13
click at [592, 79] on icon "close" at bounding box center [594, 80] width 8 height 8
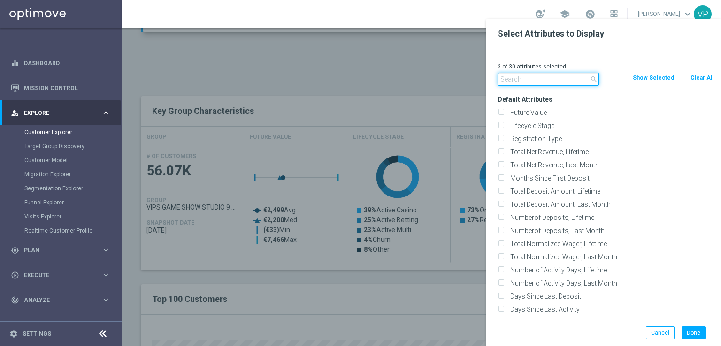
click at [570, 79] on input "text" at bounding box center [547, 79] width 101 height 13
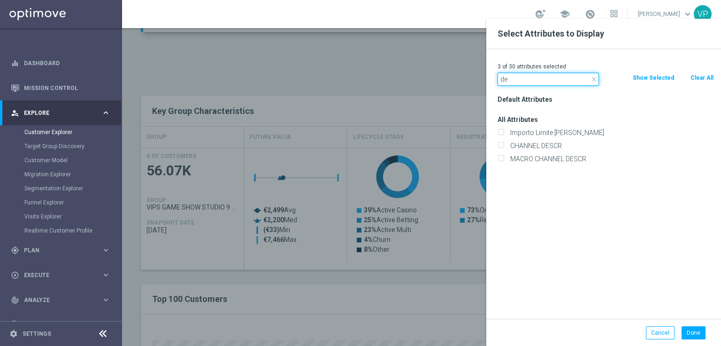
type input "d"
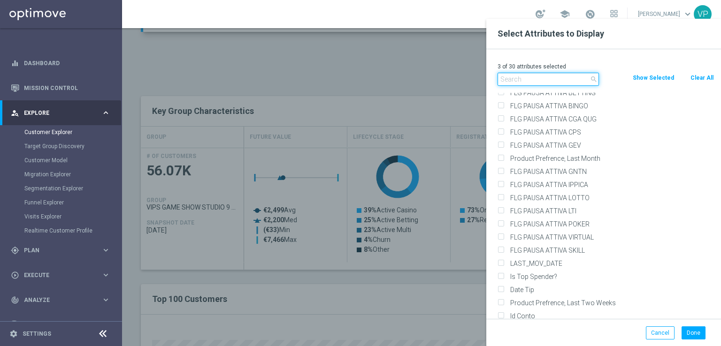
scroll to position [4621, 0]
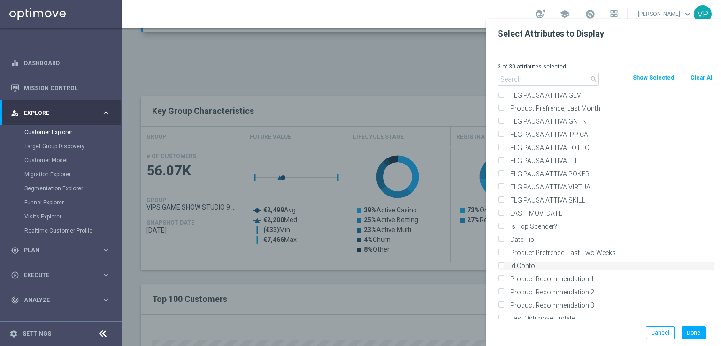
click at [525, 265] on label "Id Conto" at bounding box center [610, 266] width 207 height 8
click at [503, 265] on input "Id Conto" at bounding box center [500, 267] width 6 height 6
checkbox input "true"
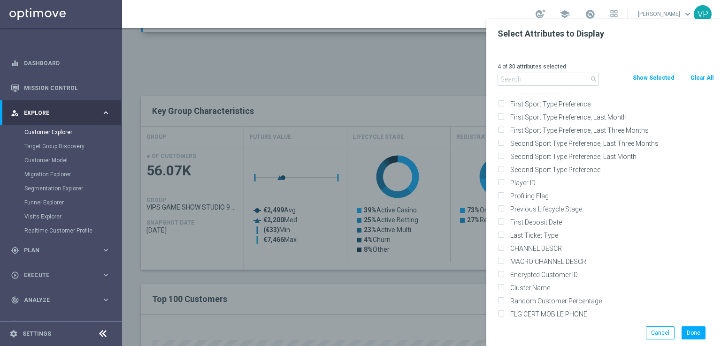
scroll to position [6723, 0]
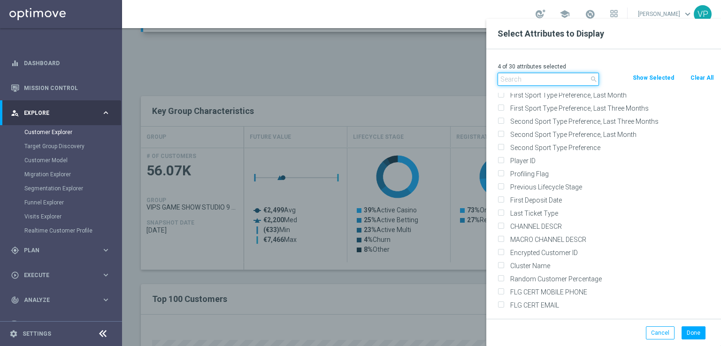
click at [535, 77] on input "text" at bounding box center [547, 79] width 101 height 13
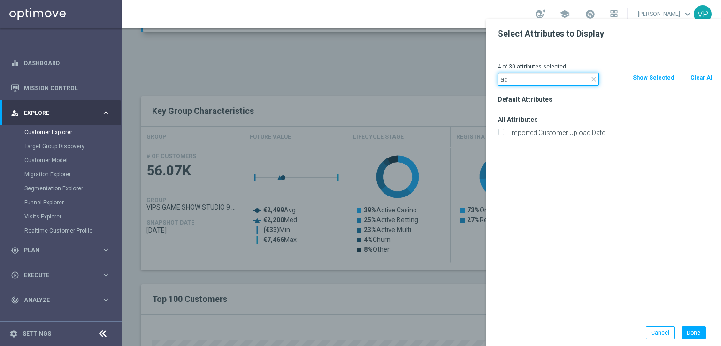
scroll to position [0, 0]
type input "a"
type input "c"
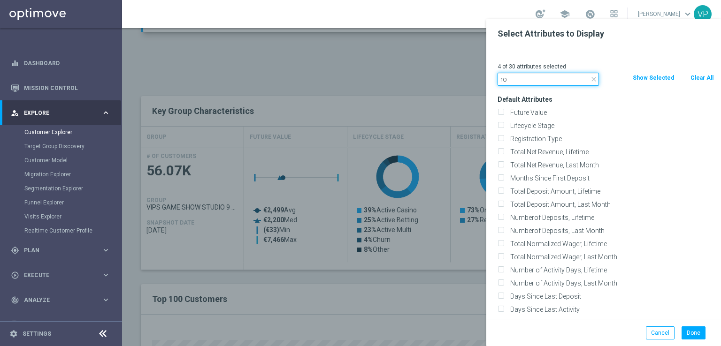
type input "r"
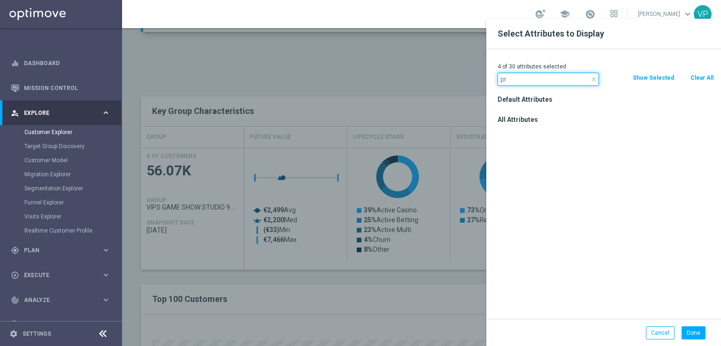
type input "p"
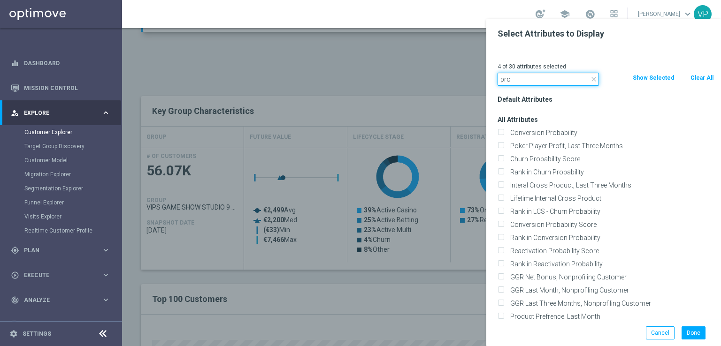
type input "pro"
click at [591, 78] on icon "close" at bounding box center [594, 80] width 8 height 8
click at [549, 83] on input "text" at bounding box center [547, 79] width 101 height 13
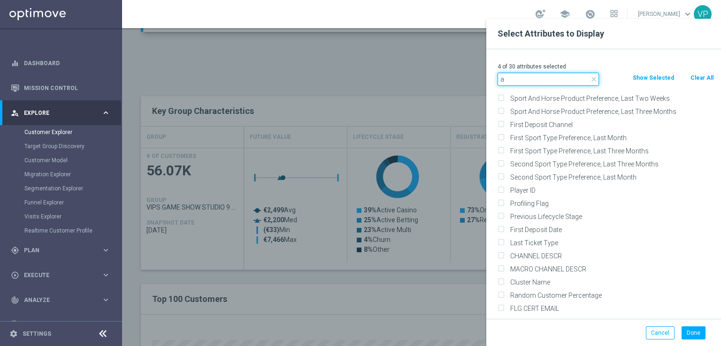
scroll to position [5817, 0]
type input "a"
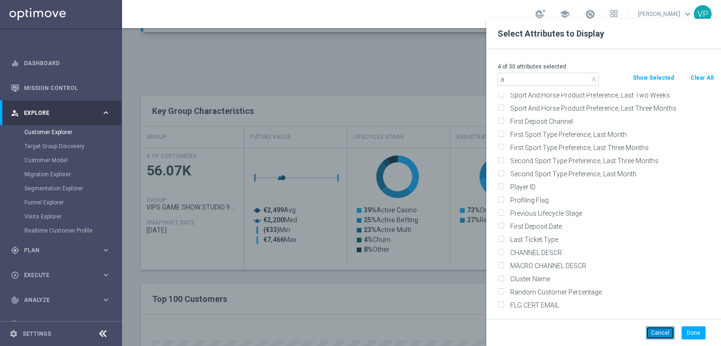
click at [651, 332] on button "Cancel" at bounding box center [660, 333] width 29 height 13
